Goal: Task Accomplishment & Management: Manage account settings

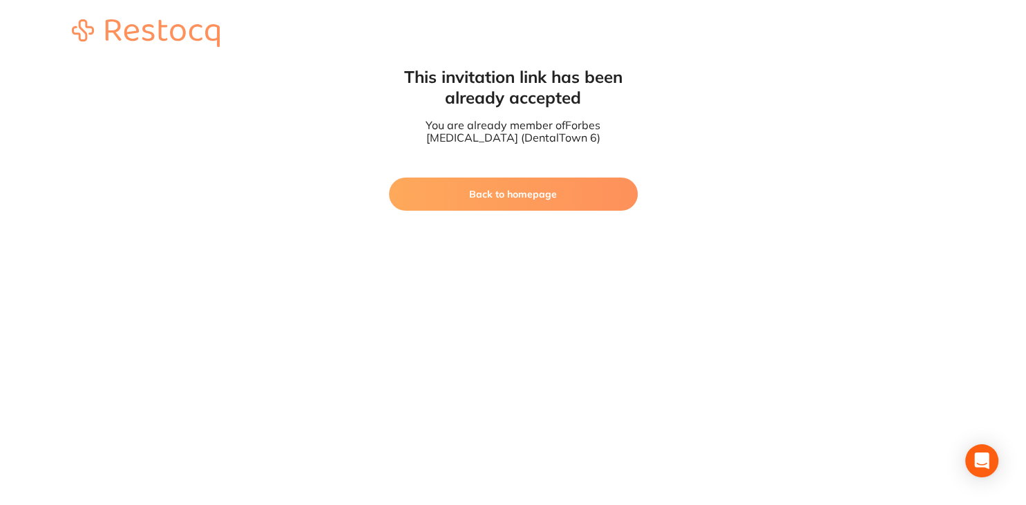
click at [465, 198] on button "Back to homepage" at bounding box center [513, 193] width 249 height 33
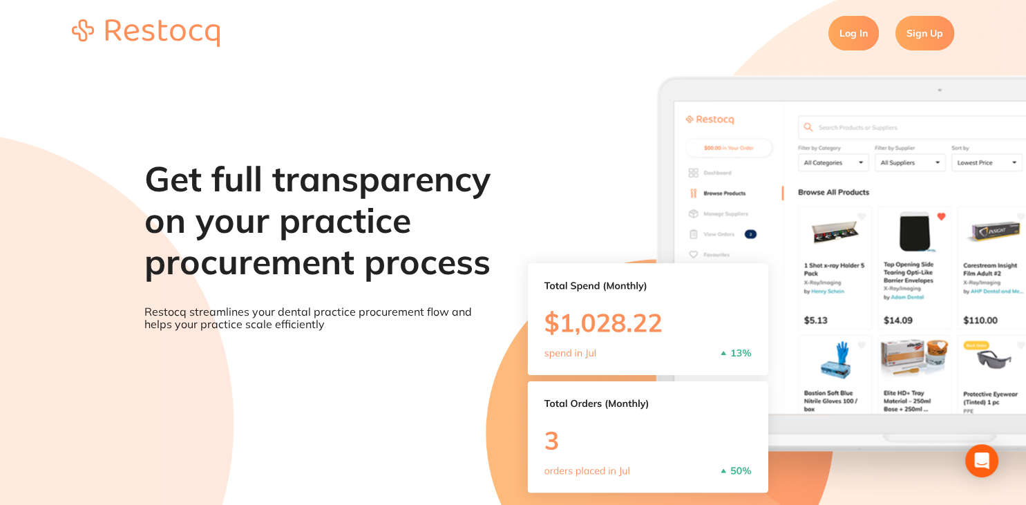
click at [841, 39] on link "Log In" at bounding box center [853, 33] width 50 height 35
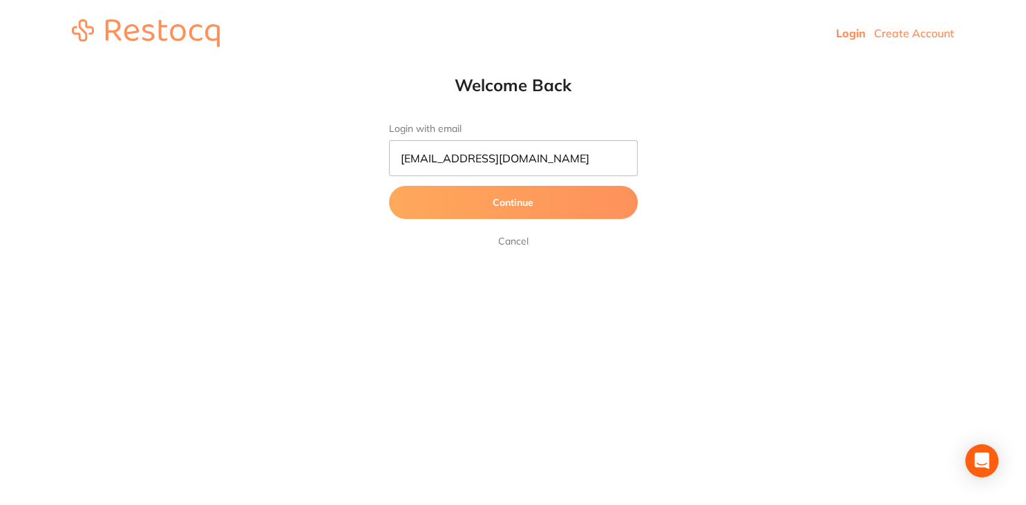
click at [543, 201] on button "Continue" at bounding box center [513, 202] width 249 height 33
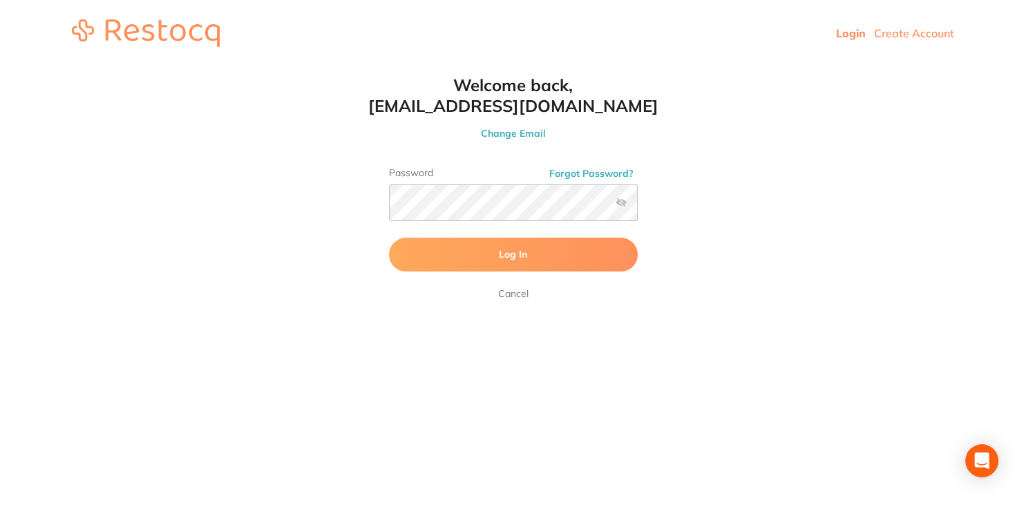
click at [521, 241] on button "Log In" at bounding box center [513, 254] width 249 height 33
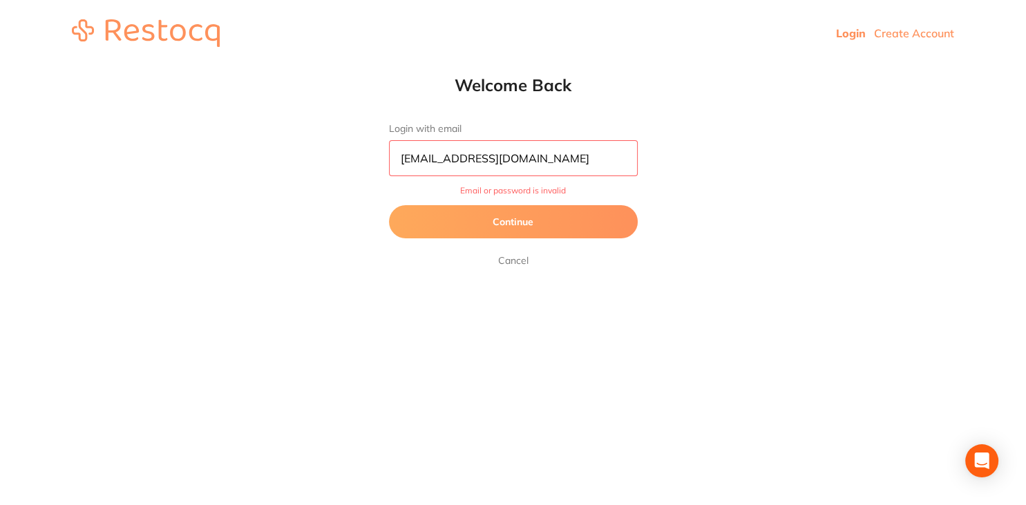
click at [404, 161] on input "[EMAIL_ADDRESS][DOMAIN_NAME]" at bounding box center [513, 158] width 249 height 36
type input "[EMAIL_ADDRESS][DOMAIN_NAME]"
click at [529, 225] on button "Continue" at bounding box center [513, 221] width 249 height 33
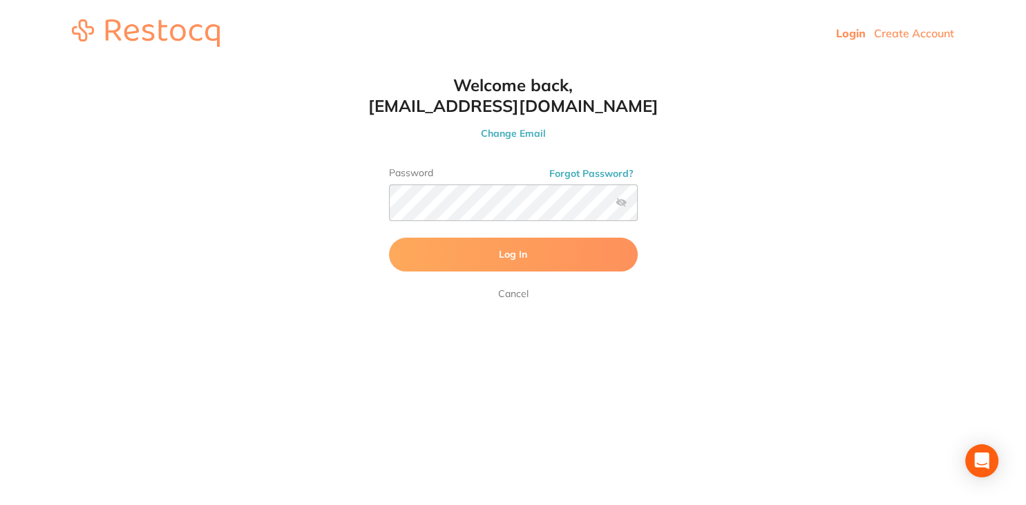
click at [622, 198] on label at bounding box center [620, 202] width 11 height 11
click at [637, 206] on input "checkbox" at bounding box center [637, 206] width 0 height 0
click at [584, 249] on button "Log In" at bounding box center [513, 254] width 249 height 33
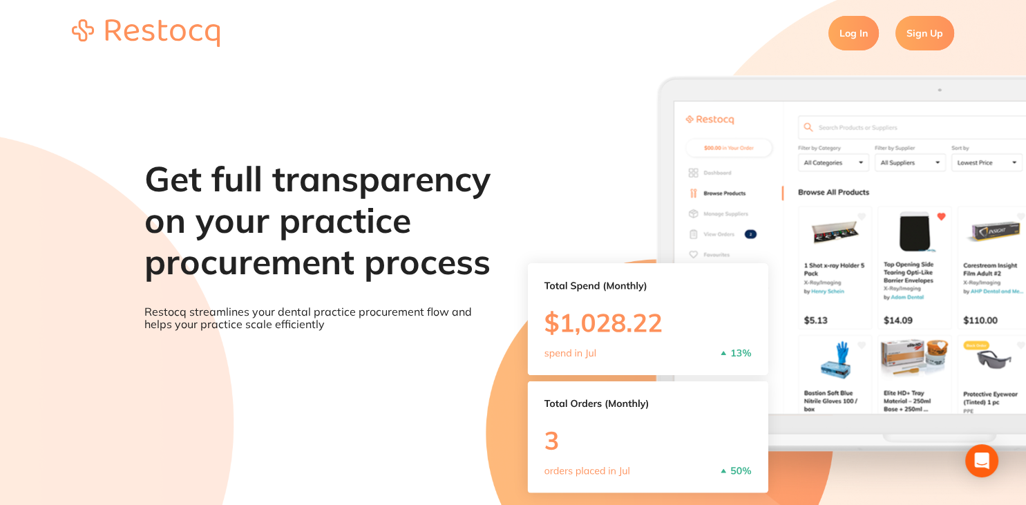
click at [837, 30] on link "Log In" at bounding box center [853, 33] width 50 height 35
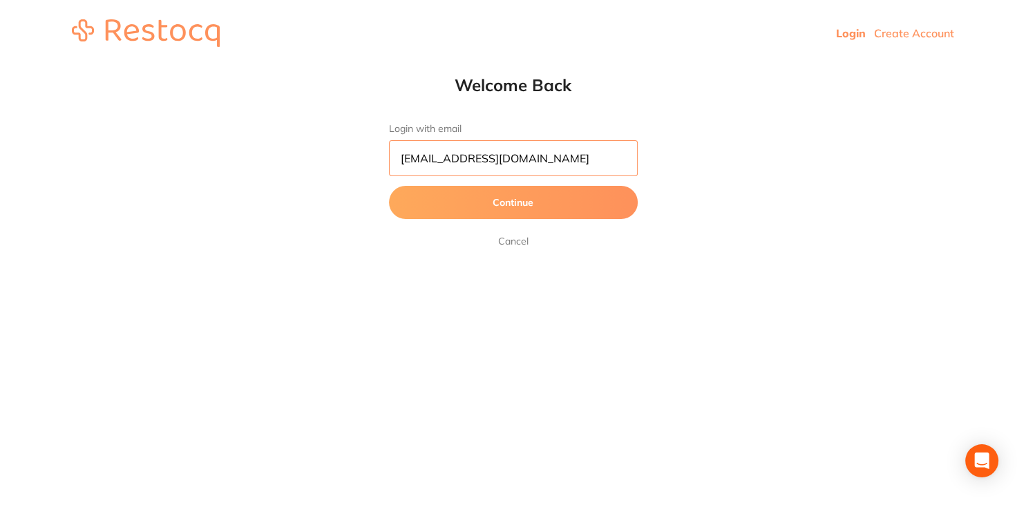
click at [405, 162] on input "[EMAIL_ADDRESS][DOMAIN_NAME]" at bounding box center [513, 158] width 249 height 36
type input "[EMAIL_ADDRESS][DOMAIN_NAME]"
click at [433, 66] on html "Login Create Account Welcome Back Login with email [EMAIL_ADDRESS][DOMAIN_NAME]…" at bounding box center [513, 33] width 1026 height 66
click at [512, 192] on button "Continue" at bounding box center [513, 202] width 249 height 33
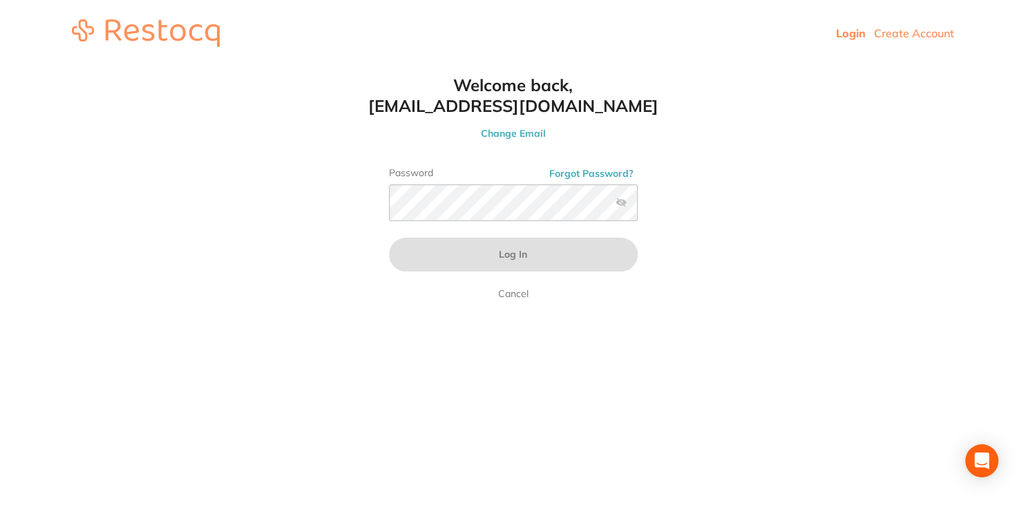
click at [609, 173] on button "Forgot Password?" at bounding box center [591, 173] width 93 height 12
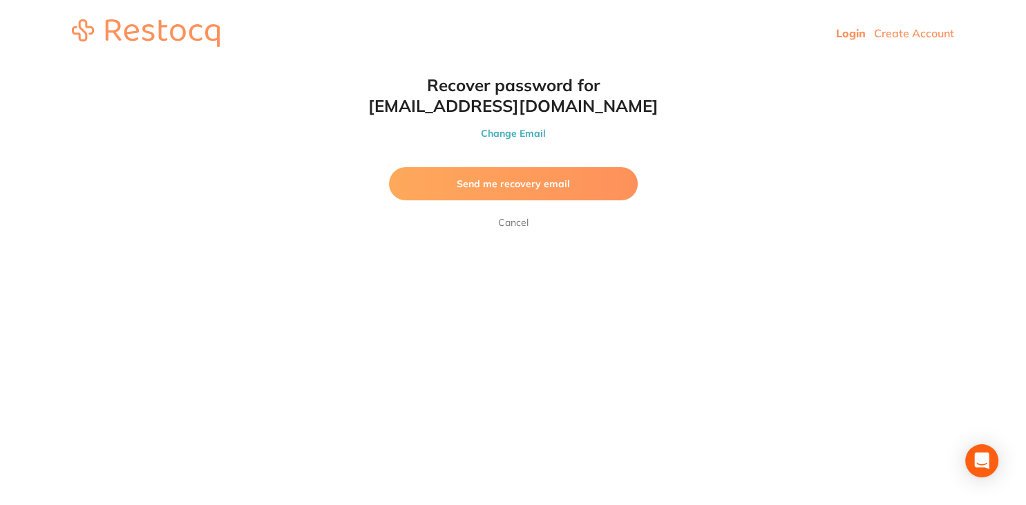
click at [513, 189] on span "Send me recovery email" at bounding box center [513, 183] width 113 height 12
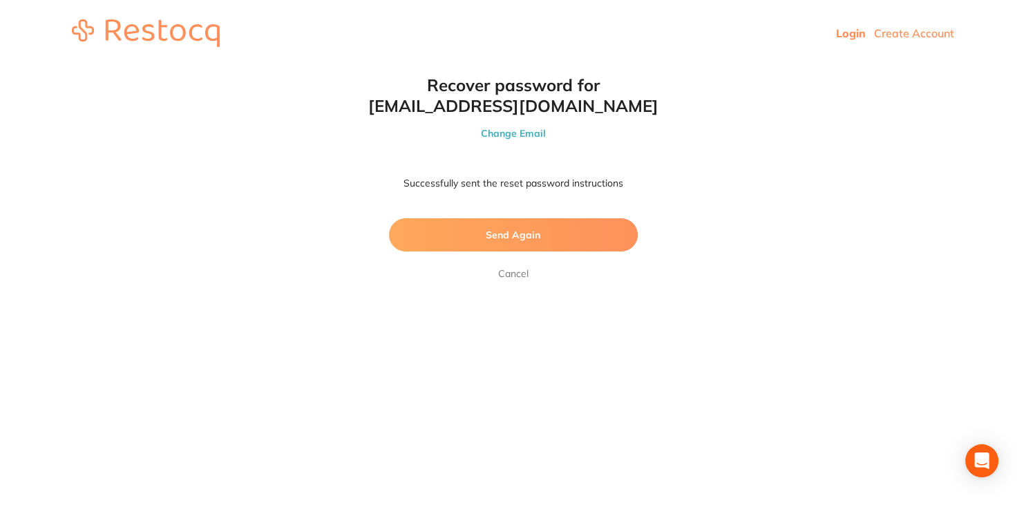
click at [481, 236] on button "Send Again" at bounding box center [513, 234] width 249 height 33
click at [490, 245] on button "Send Again" at bounding box center [513, 234] width 249 height 33
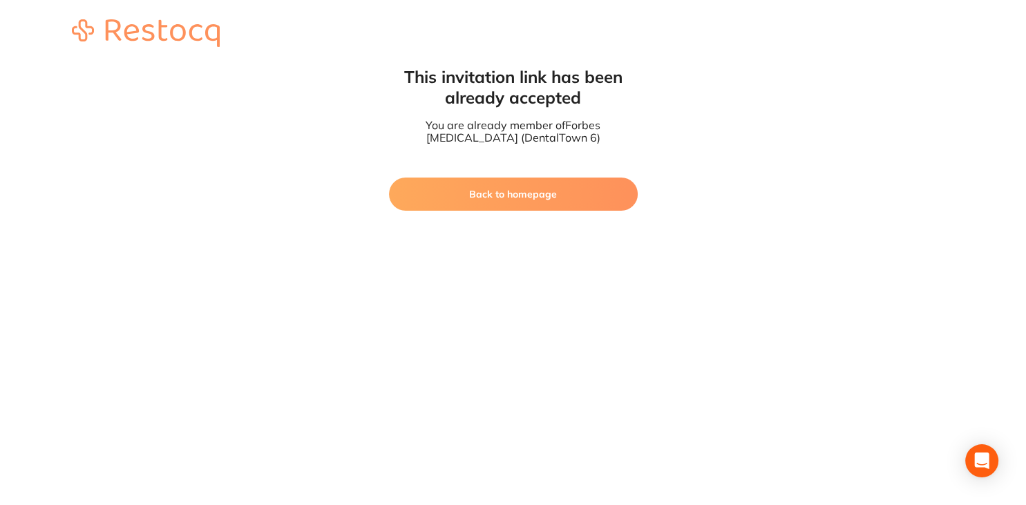
click at [488, 202] on button "Back to homepage" at bounding box center [513, 193] width 249 height 33
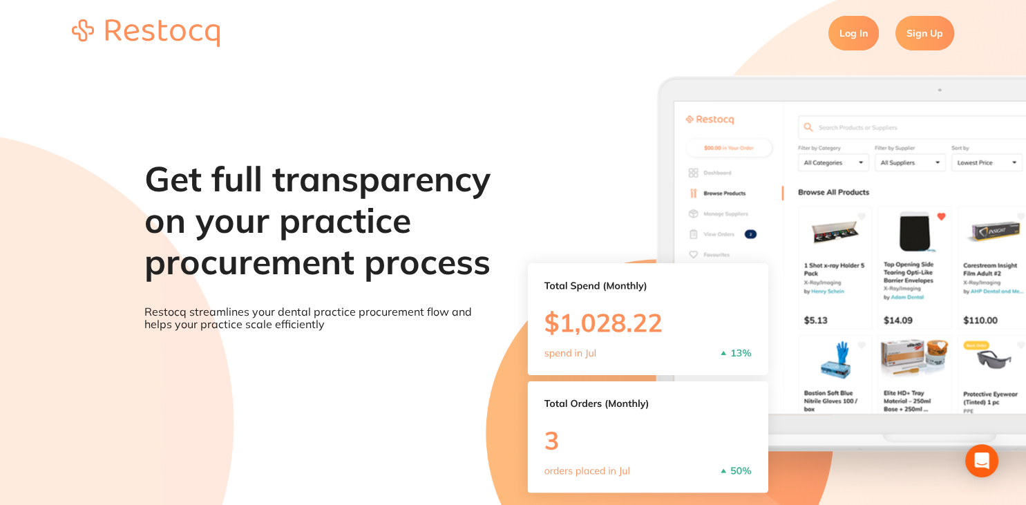
click at [845, 35] on link "Log In" at bounding box center [853, 33] width 50 height 35
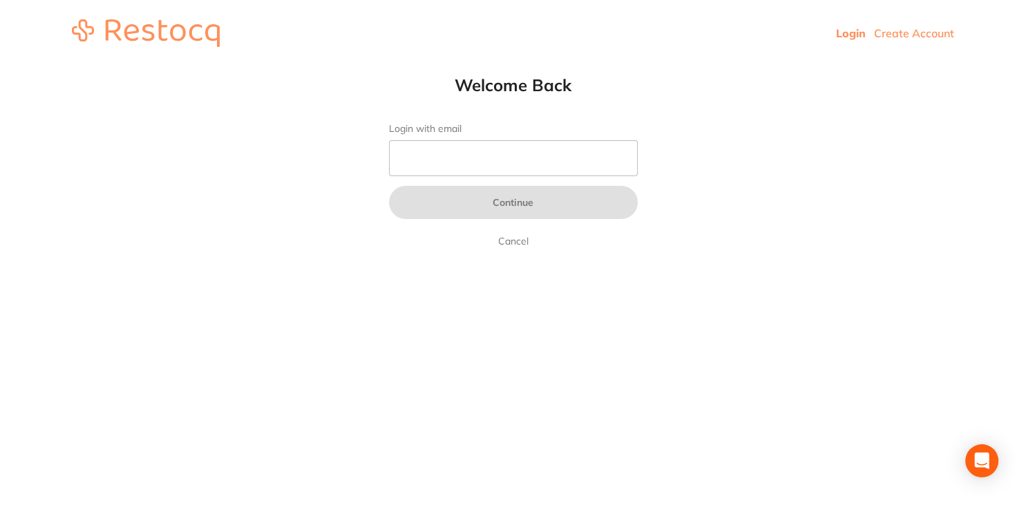
type input "[EMAIL_ADDRESS][DOMAIN_NAME]"
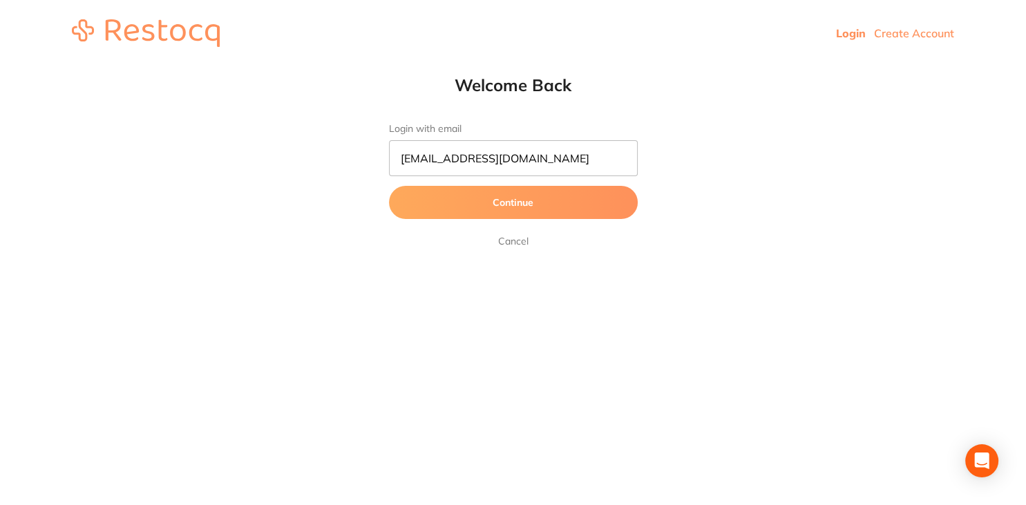
click at [499, 208] on button "Continue" at bounding box center [513, 202] width 249 height 33
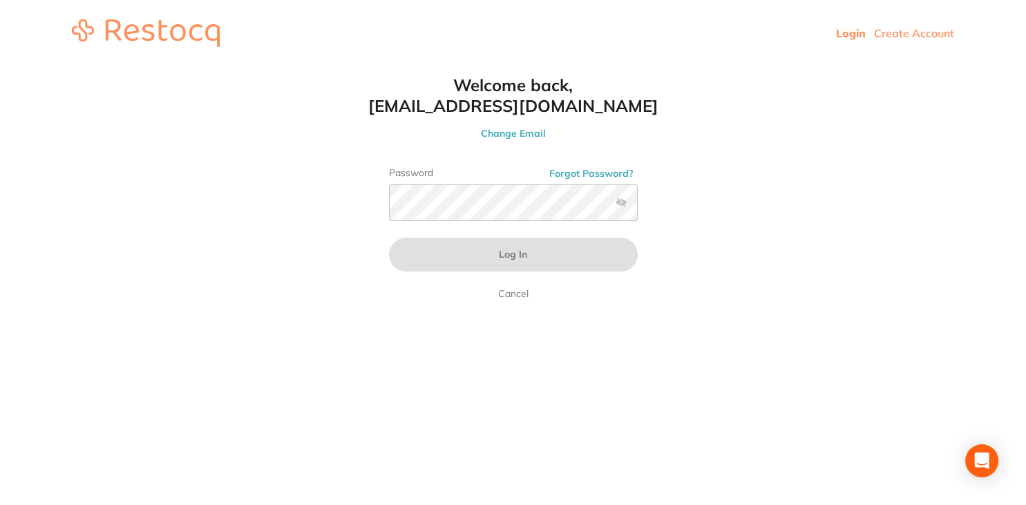
click at [582, 171] on button "Forgot Password?" at bounding box center [591, 173] width 93 height 12
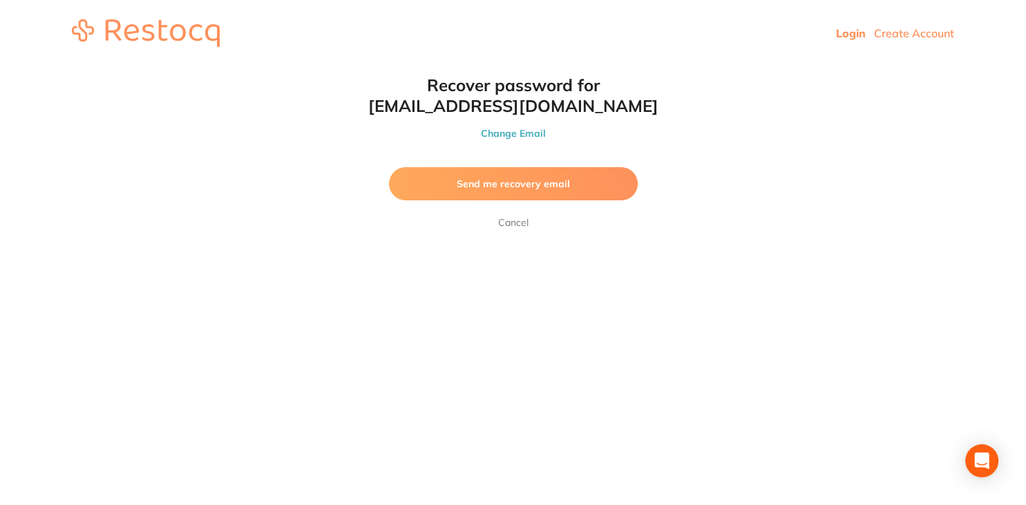
click at [488, 187] on span "Send me recovery email" at bounding box center [513, 183] width 113 height 12
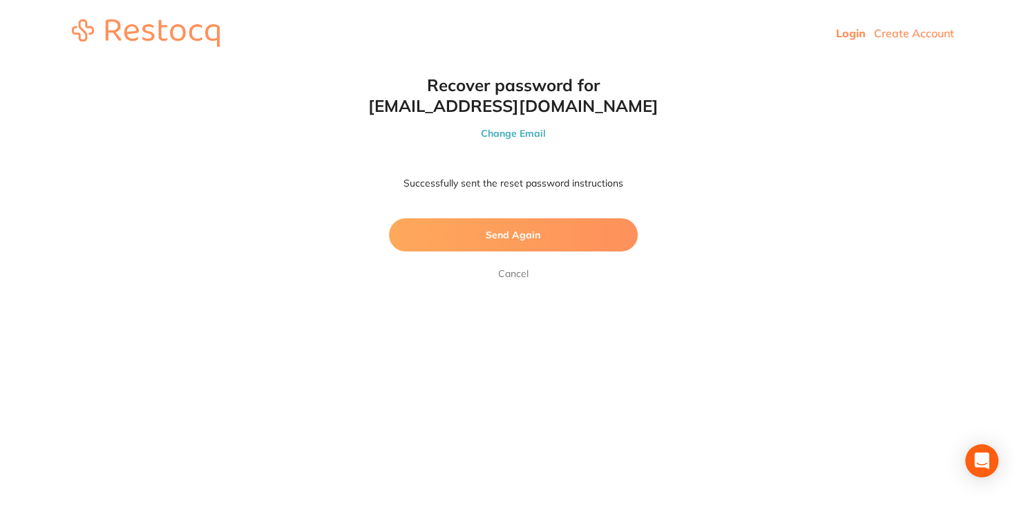
click at [460, 231] on button "Send Again" at bounding box center [513, 234] width 249 height 33
click at [463, 231] on button "Send Again" at bounding box center [513, 234] width 249 height 33
click at [510, 269] on form "Successfully sent the reset password instructions Send Again Cancel" at bounding box center [513, 224] width 249 height 115
click at [512, 276] on link "Cancel" at bounding box center [513, 273] width 36 height 17
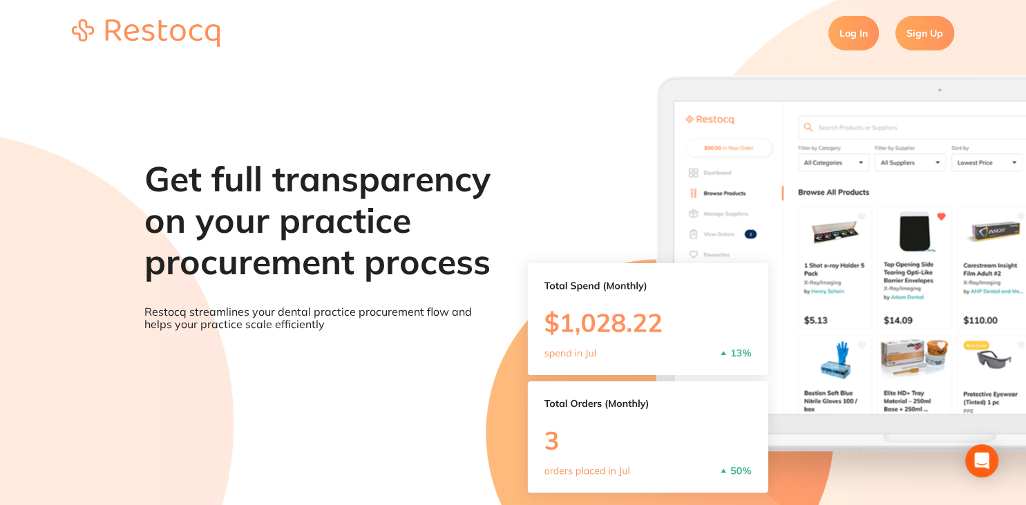
scroll to position [66, 0]
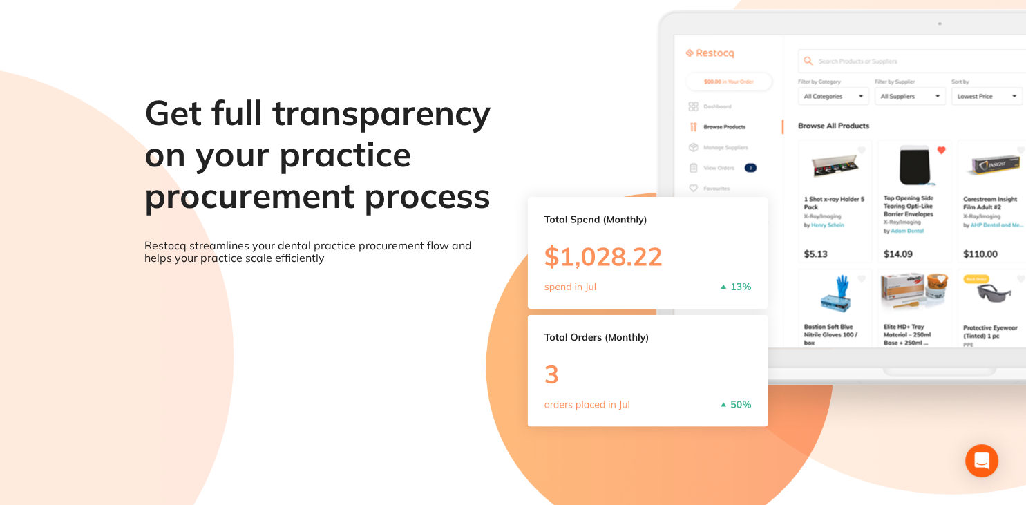
click at [934, 242] on section "Get full transparency on your practice procurement process Restocq streamlines …" at bounding box center [513, 252] width 1026 height 505
click at [867, 250] on section "Get full transparency on your practice procurement process Restocq streamlines …" at bounding box center [513, 252] width 1026 height 505
click at [686, 260] on section "Get full transparency on your practice procurement process Restocq streamlines …" at bounding box center [513, 252] width 1026 height 505
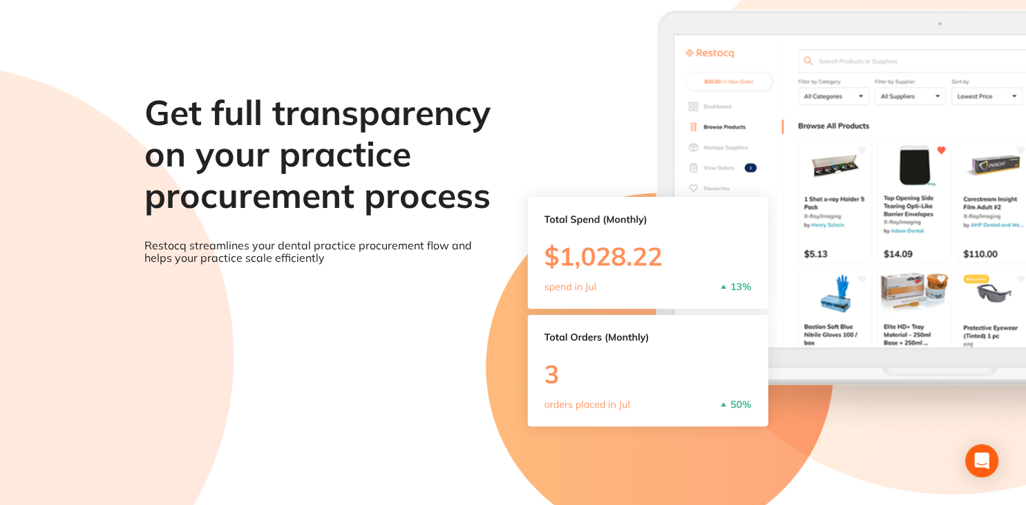
drag, startPoint x: 446, startPoint y: 347, endPoint x: 464, endPoint y: 340, distance: 19.2
click at [447, 347] on section "Get full transparency on your practice procurement process Restocq streamlines …" at bounding box center [513, 252] width 1026 height 505
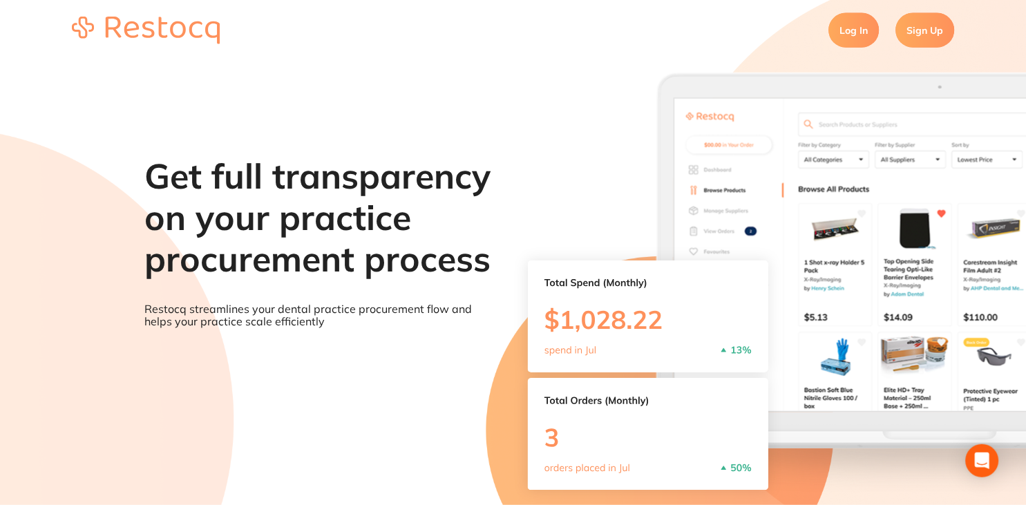
scroll to position [0, 0]
